Goal: Find specific page/section: Find specific page/section

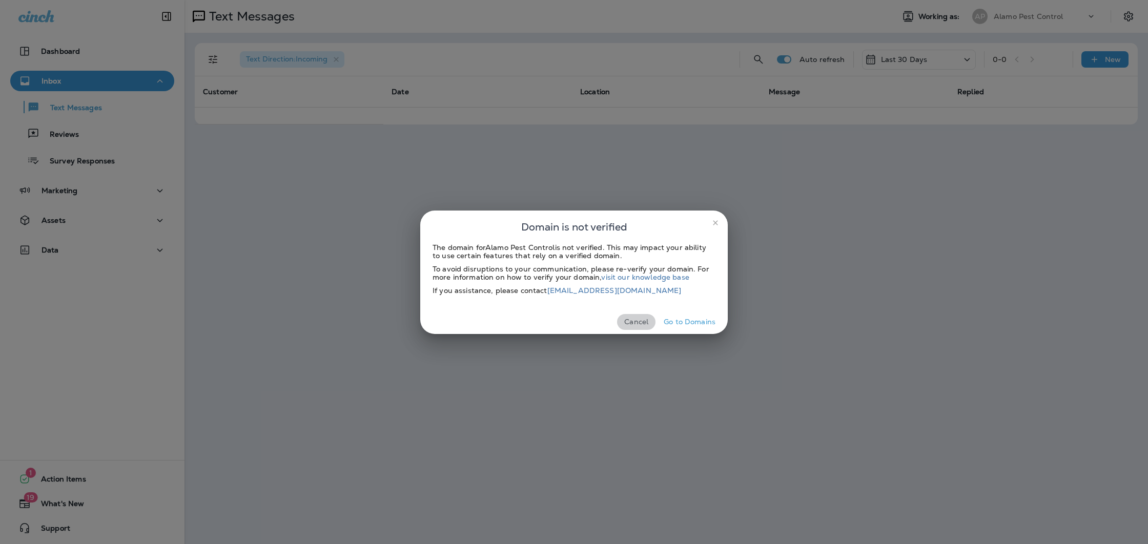
click at [637, 322] on button "Cancel" at bounding box center [636, 322] width 38 height 16
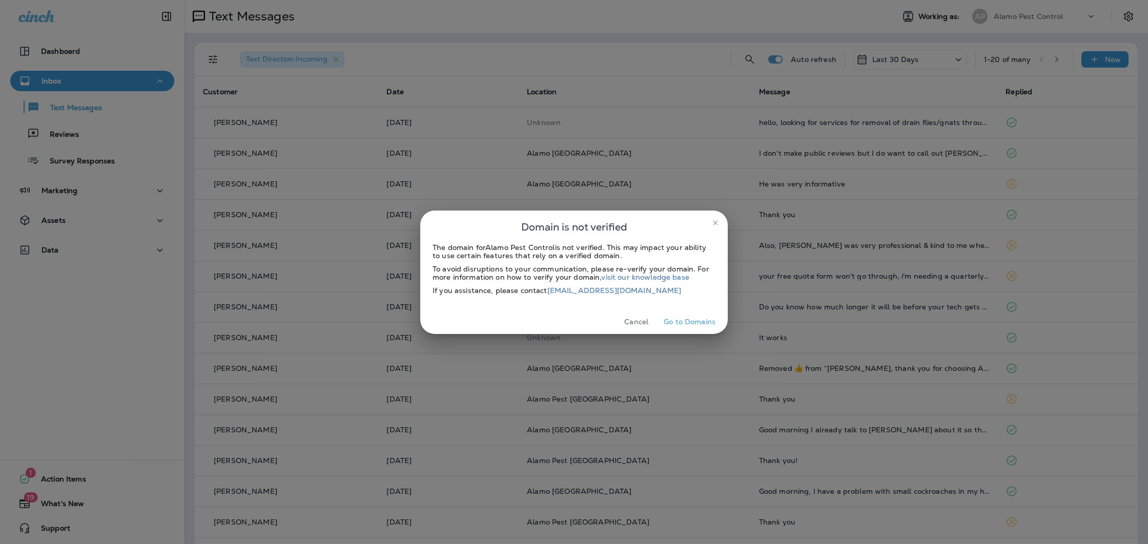
click at [643, 320] on button "Cancel" at bounding box center [636, 322] width 38 height 16
